Goal: Information Seeking & Learning: Learn about a topic

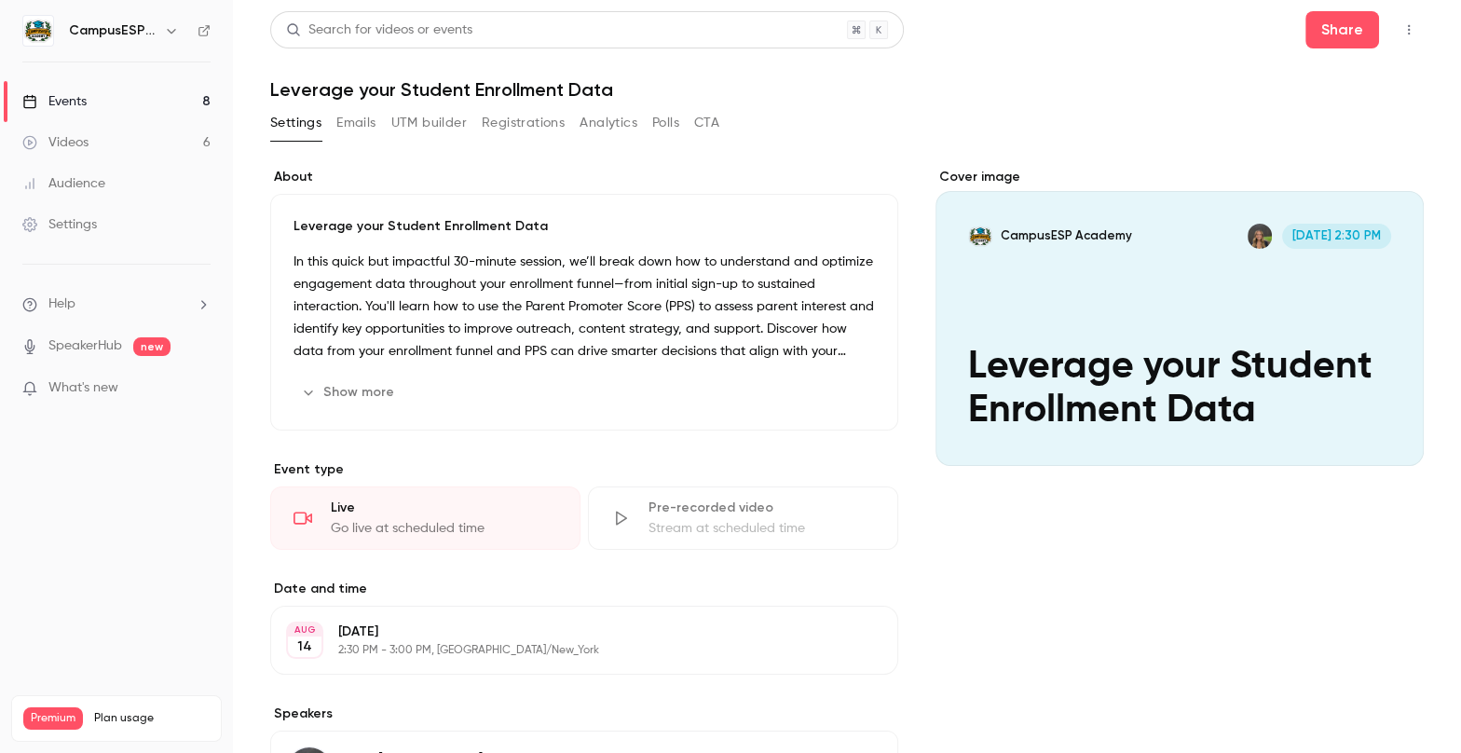
click at [46, 87] on link "Events 8" at bounding box center [116, 101] width 233 height 41
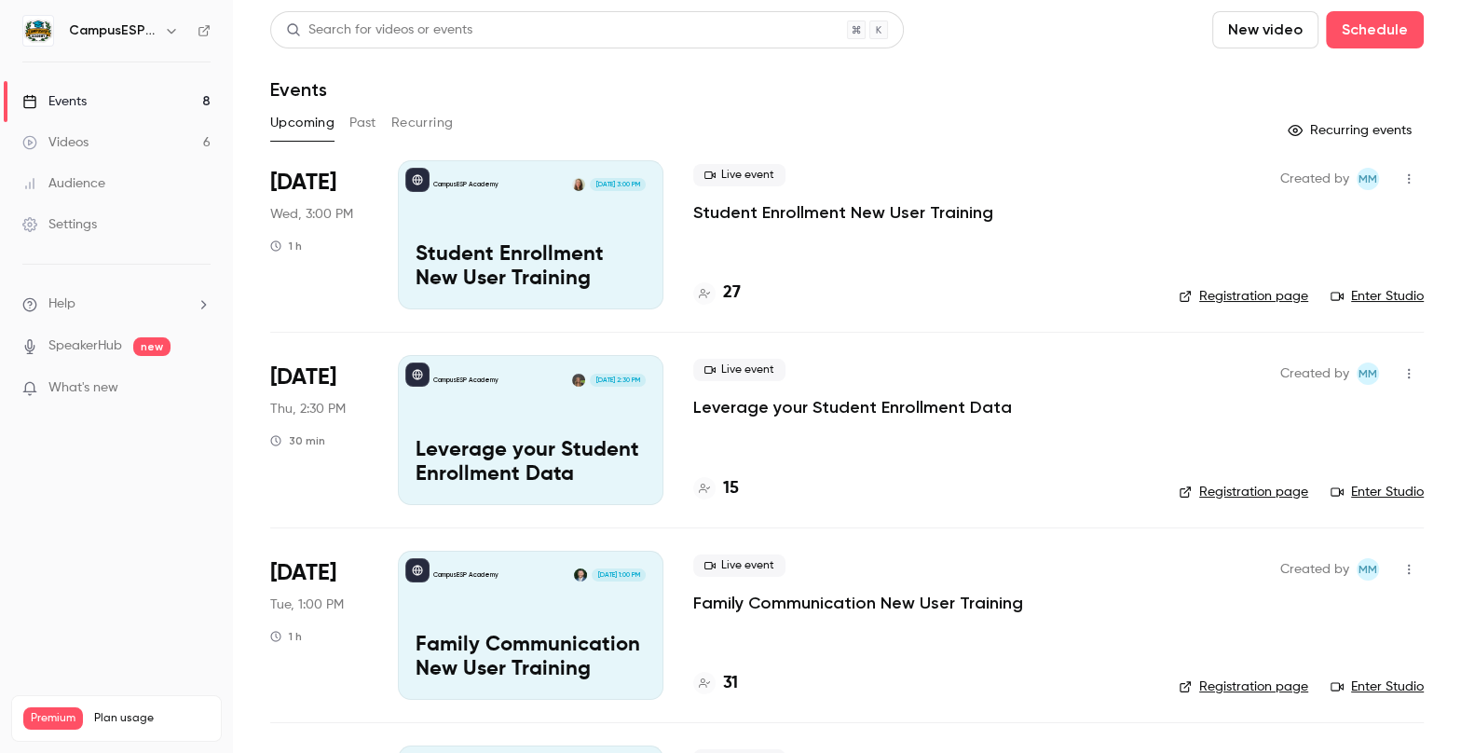
click at [371, 125] on button "Past" at bounding box center [362, 123] width 27 height 30
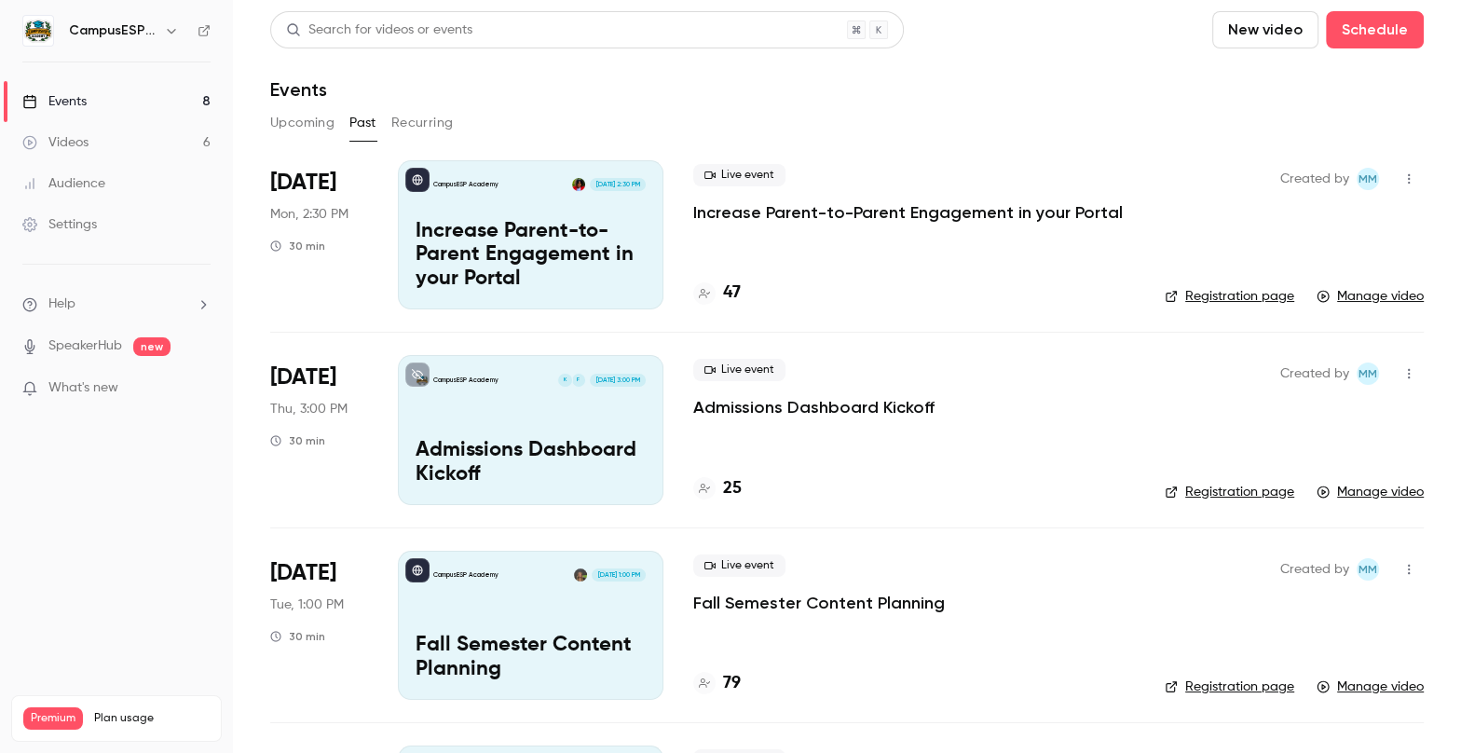
scroll to position [9, 0]
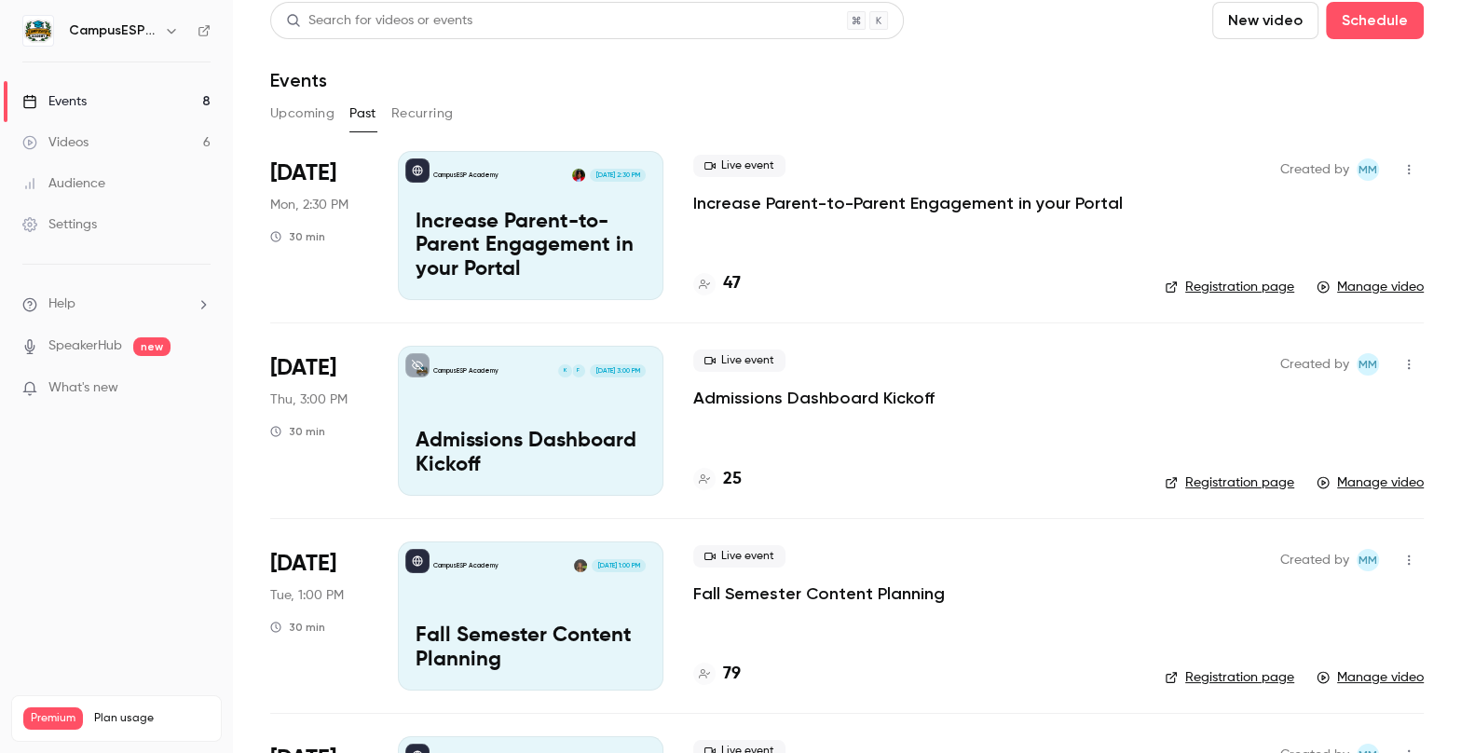
click at [526, 420] on div "CampusESP Academy F K [DATE] 3:00 PM Admissions Dashboard Kickoff" at bounding box center [531, 420] width 266 height 149
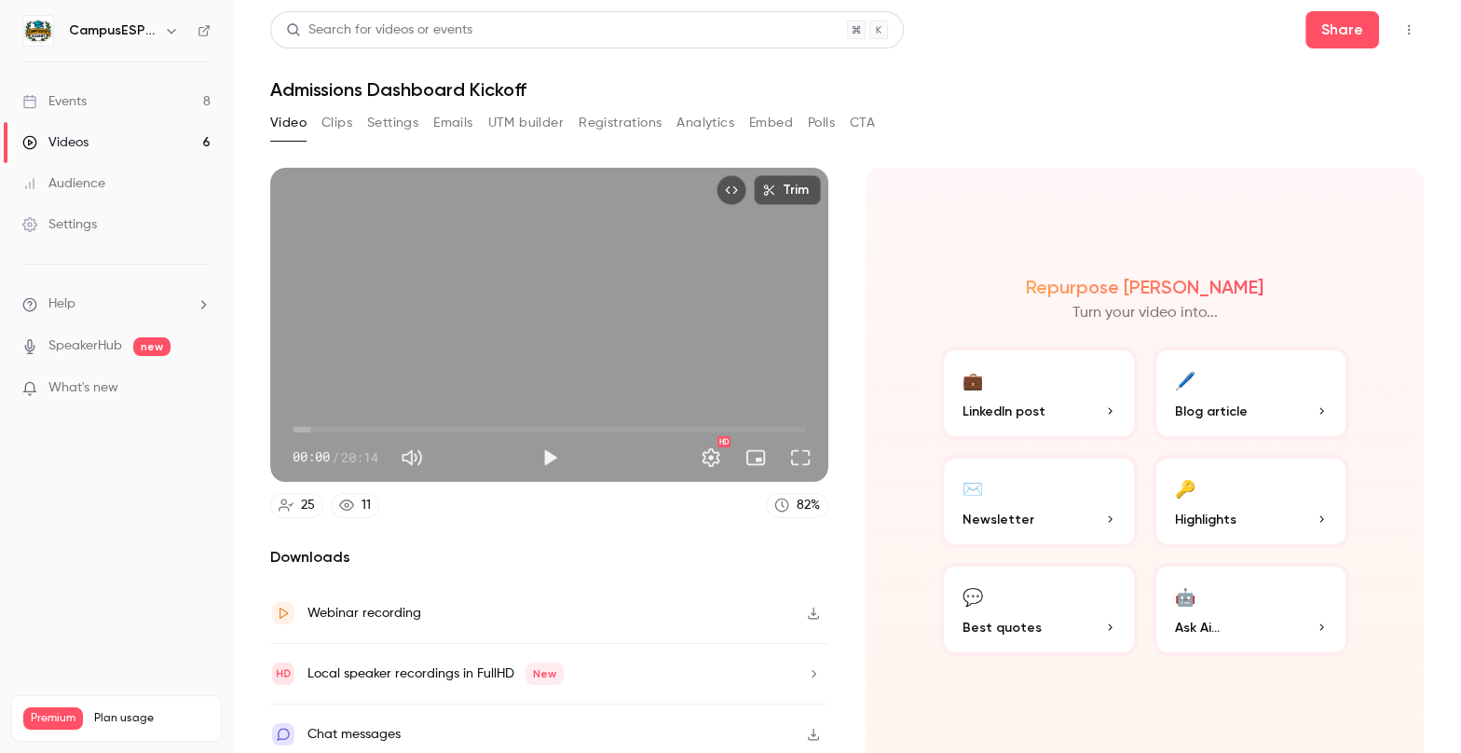
click at [446, 120] on button "Emails" at bounding box center [452, 123] width 39 height 30
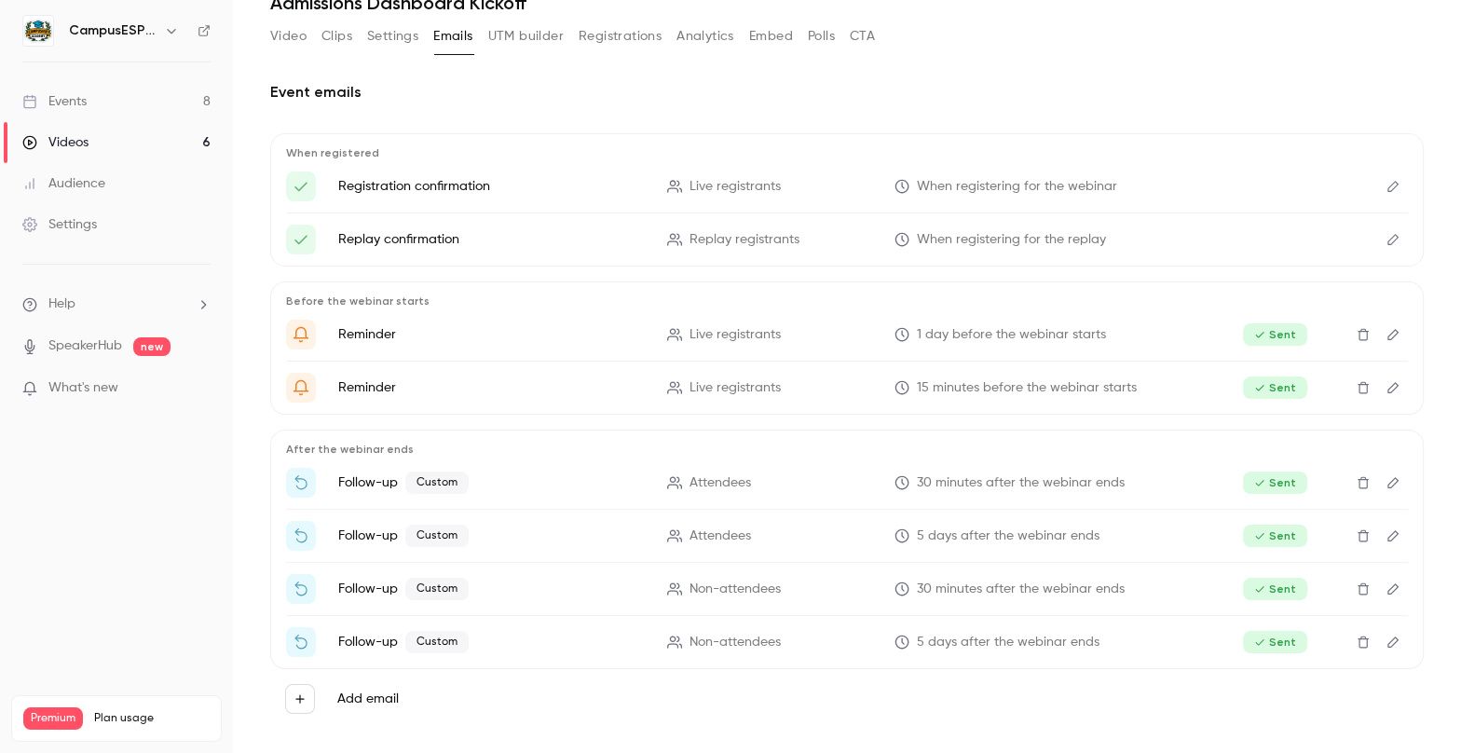
scroll to position [97, 0]
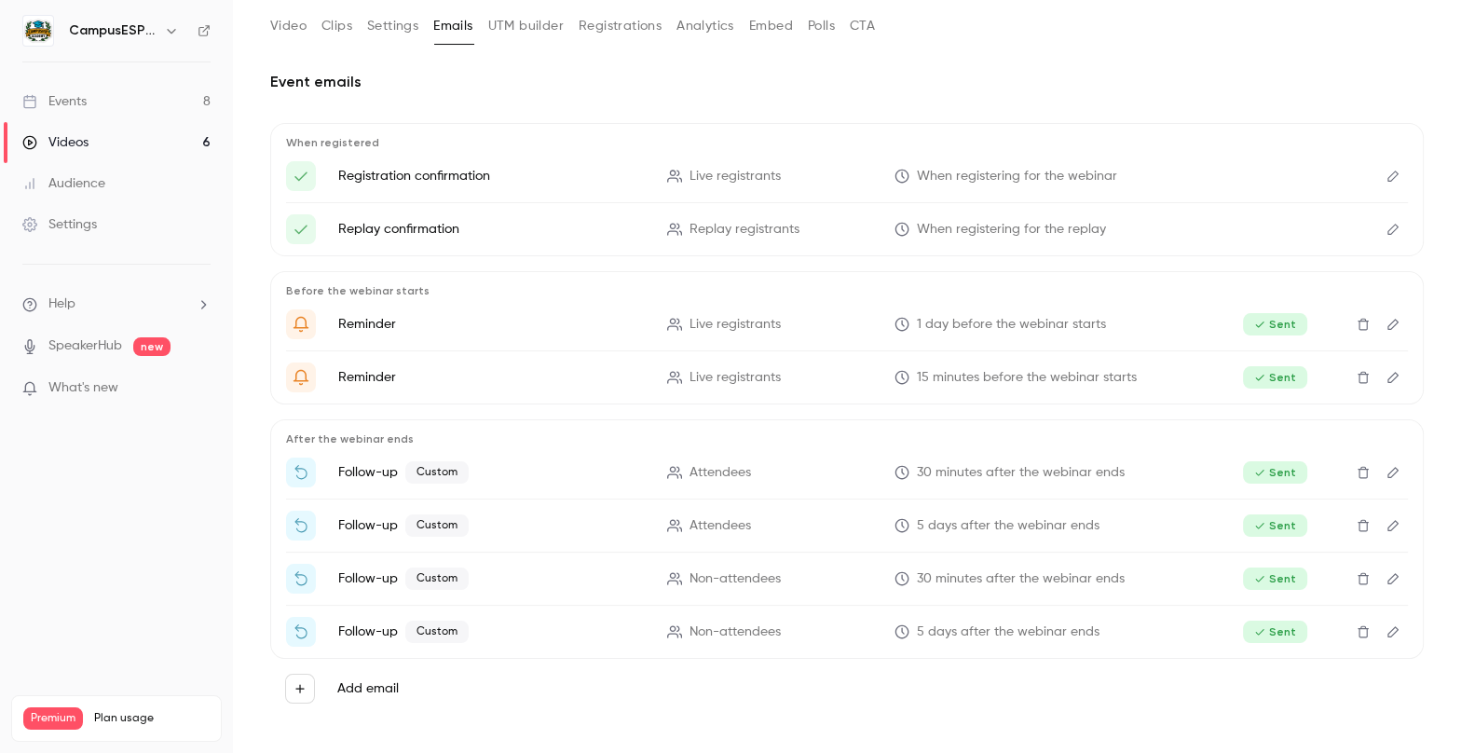
click at [1389, 526] on icon "Edit" at bounding box center [1393, 525] width 15 height 13
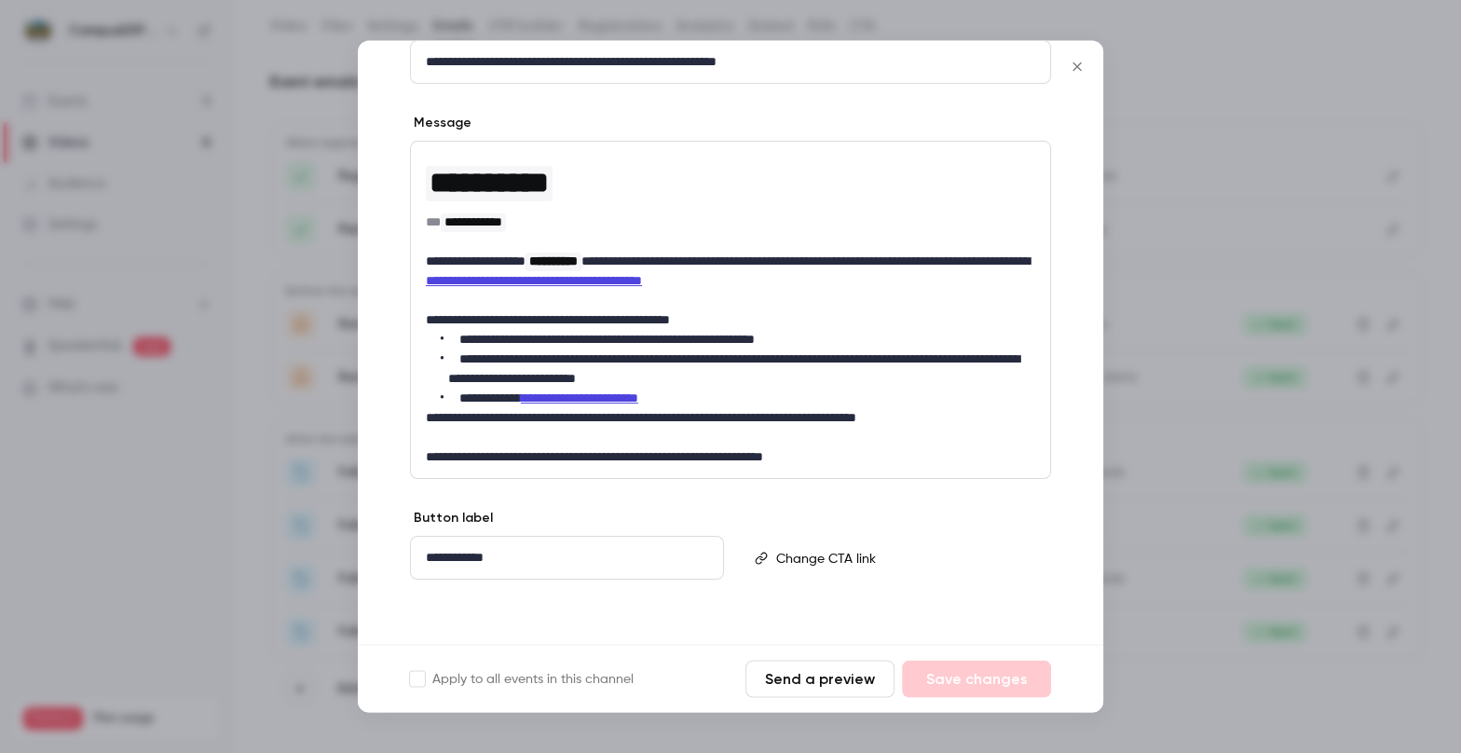
scroll to position [225, 0]
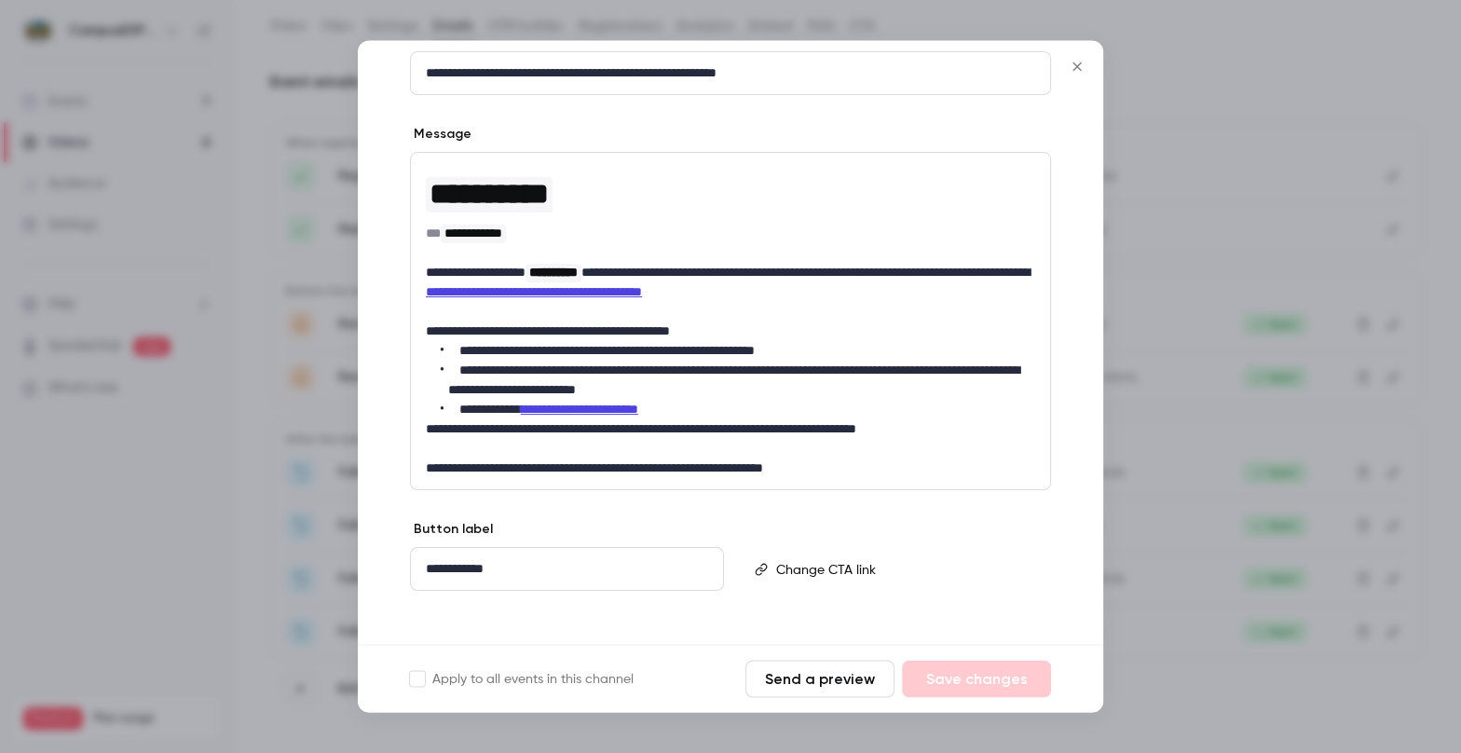
click at [1081, 62] on icon "Close" at bounding box center [1077, 67] width 22 height 15
